Goal: Browse casually

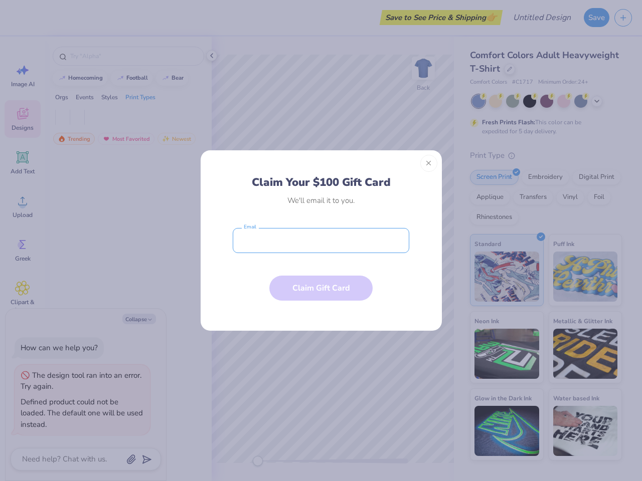
type textarea "x"
click at [321, 241] on input "email" at bounding box center [321, 240] width 177 height 25
click at [429, 163] on button "Close" at bounding box center [428, 163] width 17 height 17
